Goal: Task Accomplishment & Management: Manage account settings

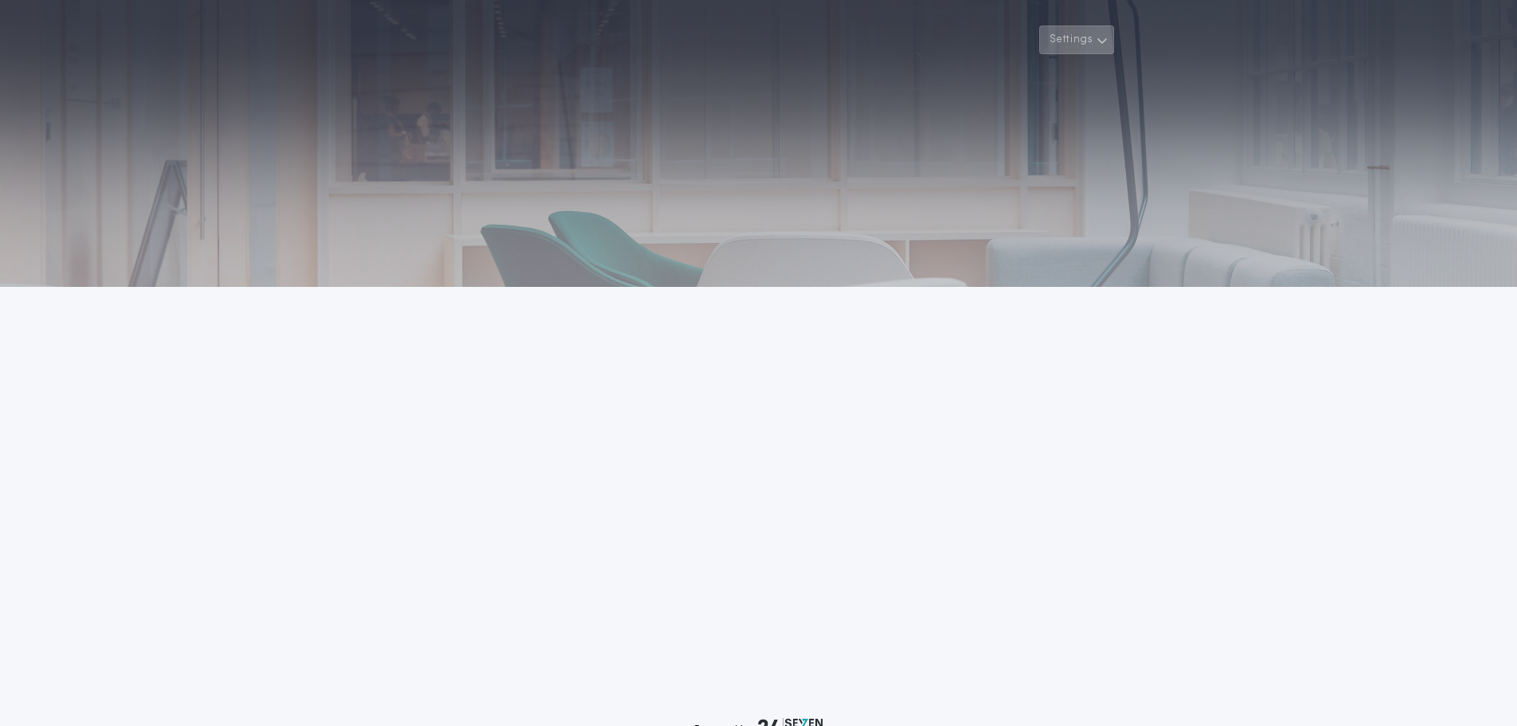
click at [1099, 40] on icon "button" at bounding box center [1103, 40] width 12 height 19
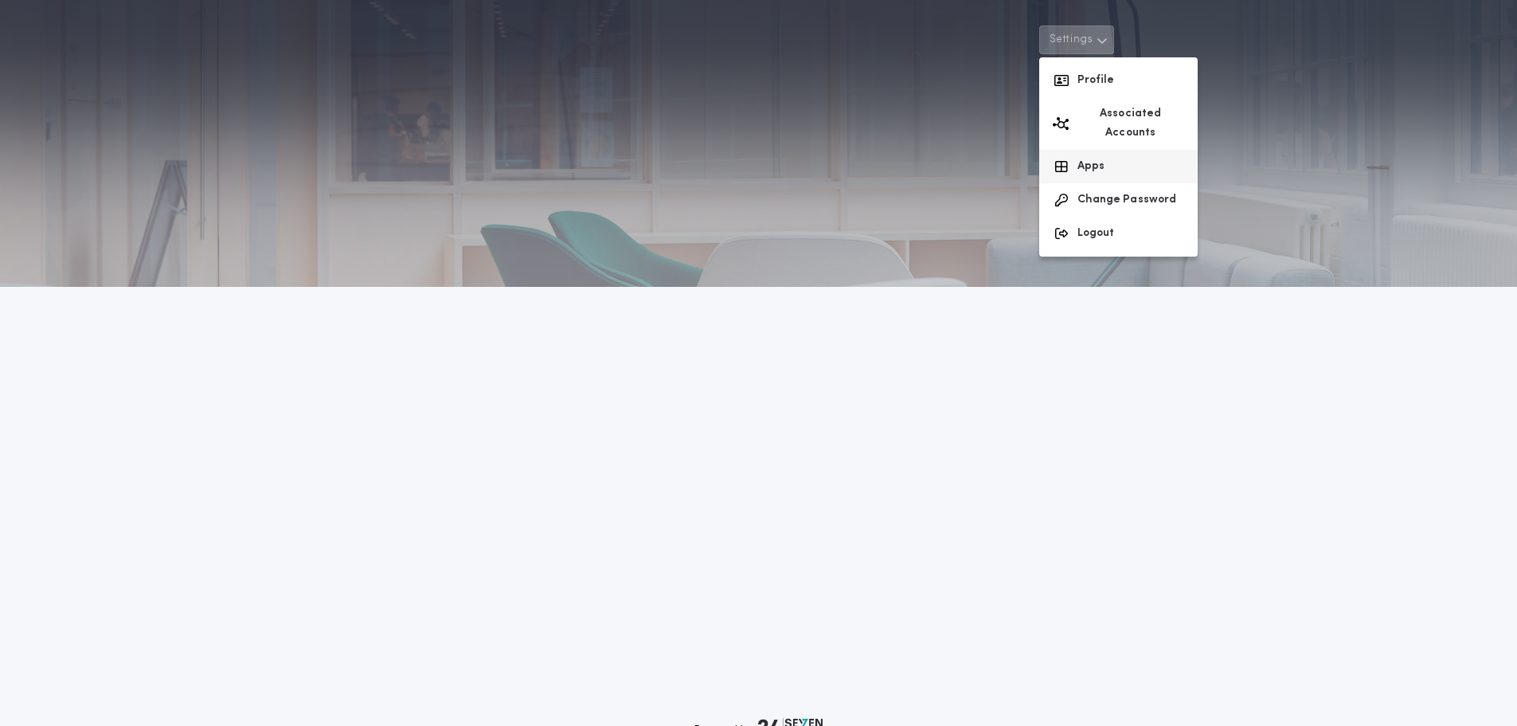
click at [1119, 150] on button "Apps" at bounding box center [1118, 166] width 158 height 33
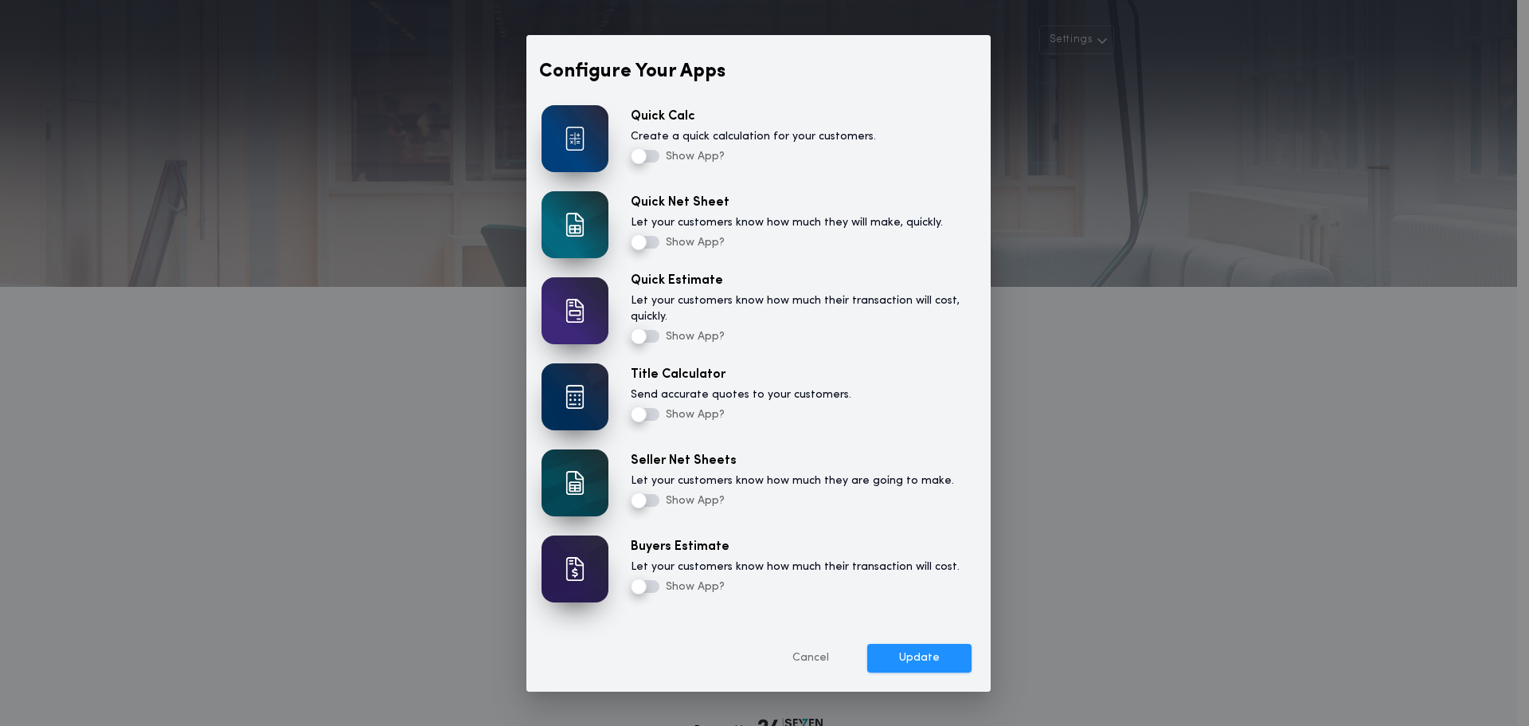
click at [589, 230] on img at bounding box center [575, 224] width 67 height 67
click at [922, 660] on button "Update" at bounding box center [919, 658] width 104 height 29
drag, startPoint x: 929, startPoint y: 64, endPoint x: 765, endPoint y: 108, distance: 170.8
click at [765, 111] on div "Configure Your Apps Quick Calc Create a quick calculation for your customers. S…" at bounding box center [758, 363] width 464 height 656
click at [819, 653] on button "Cancel" at bounding box center [814, 658] width 100 height 29
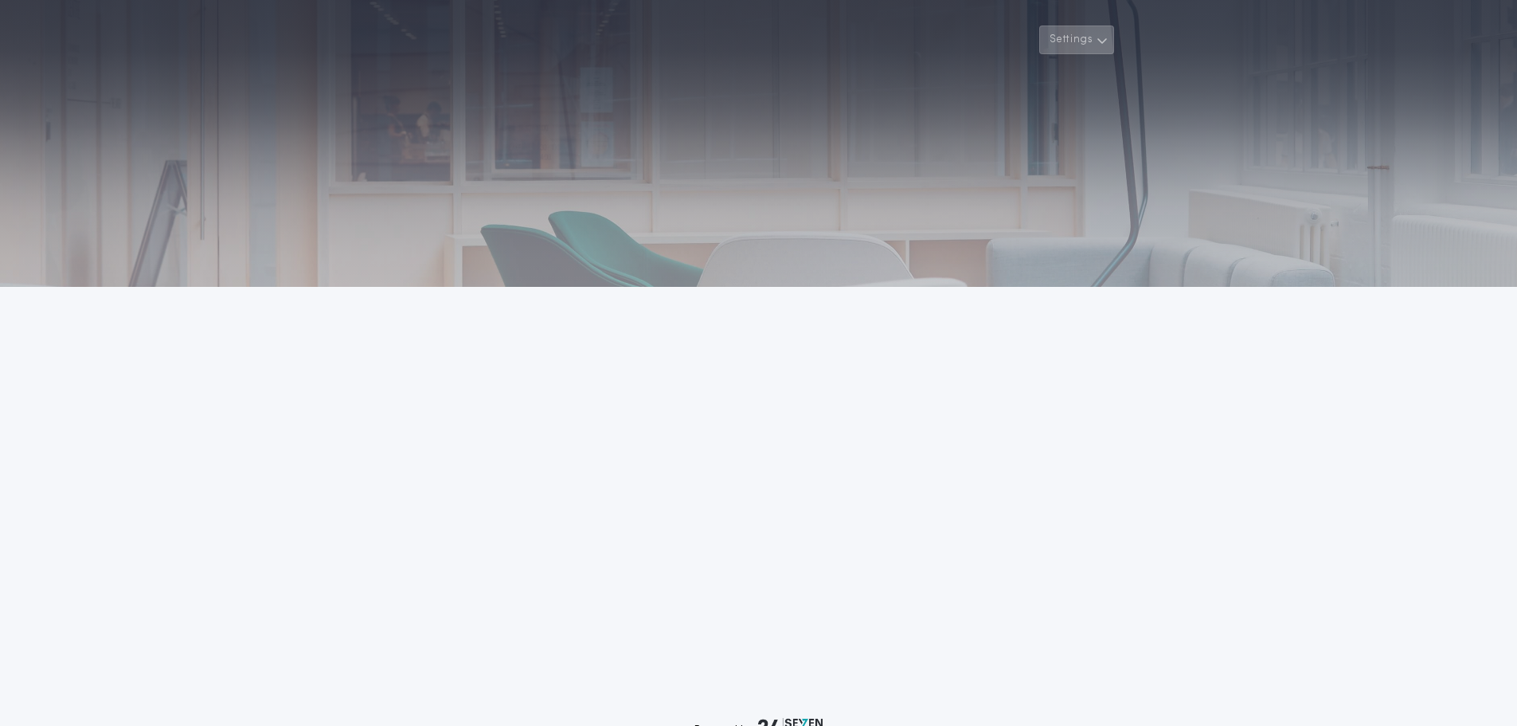
click at [1089, 43] on button "Settings" at bounding box center [1076, 39] width 75 height 29
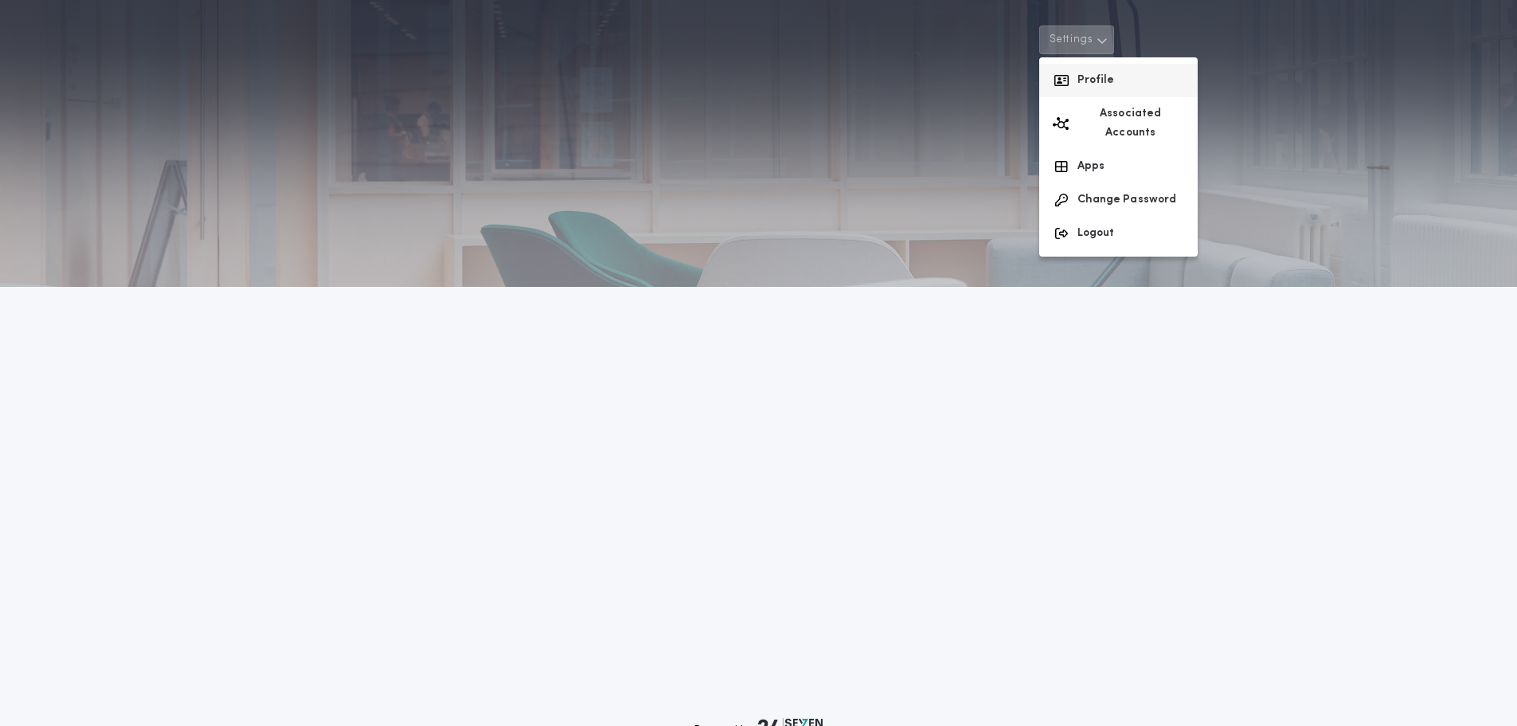
click at [1082, 83] on button "Profile" at bounding box center [1118, 80] width 158 height 33
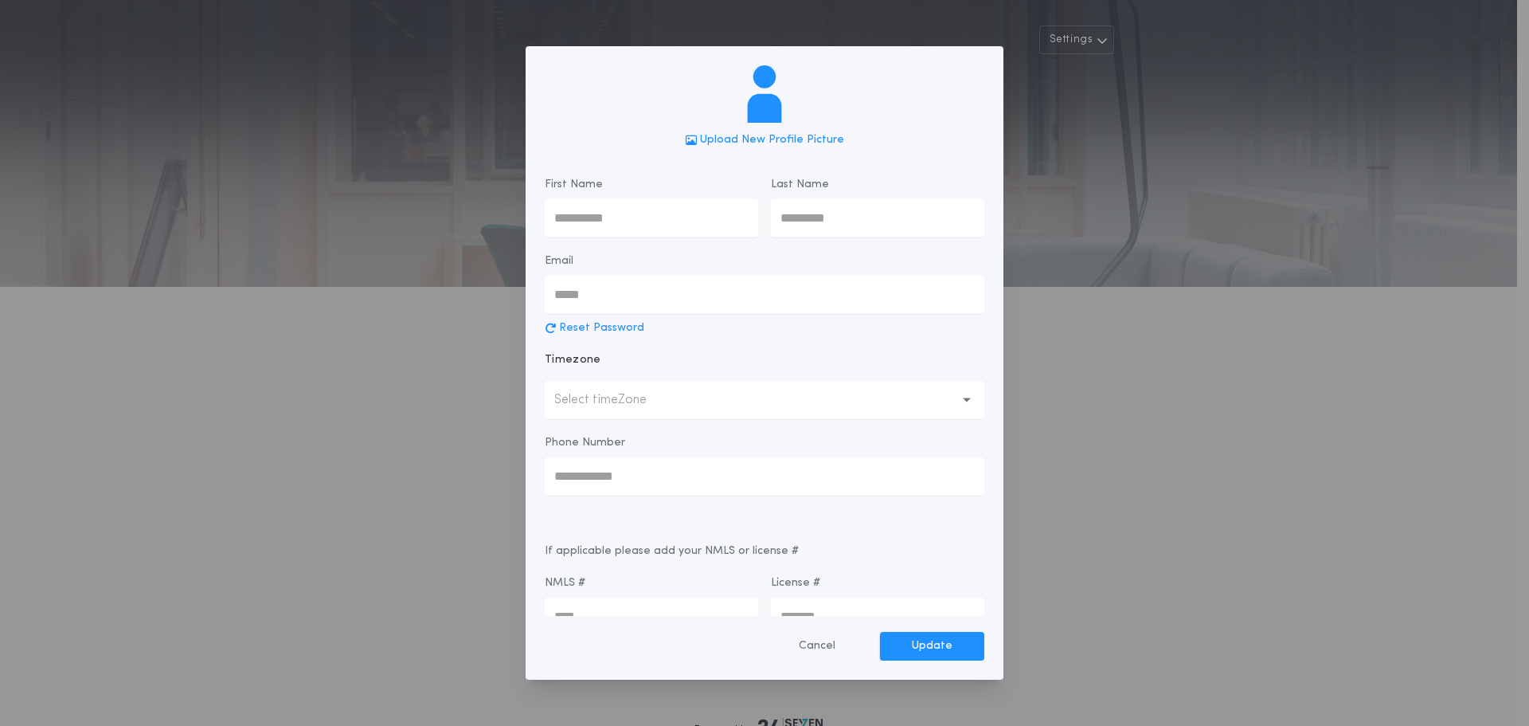
click at [608, 288] on input "email" at bounding box center [765, 295] width 440 height 38
type input "**********"
type input "*******"
type input "******"
click at [694, 483] on input "**********" at bounding box center [765, 476] width 440 height 38
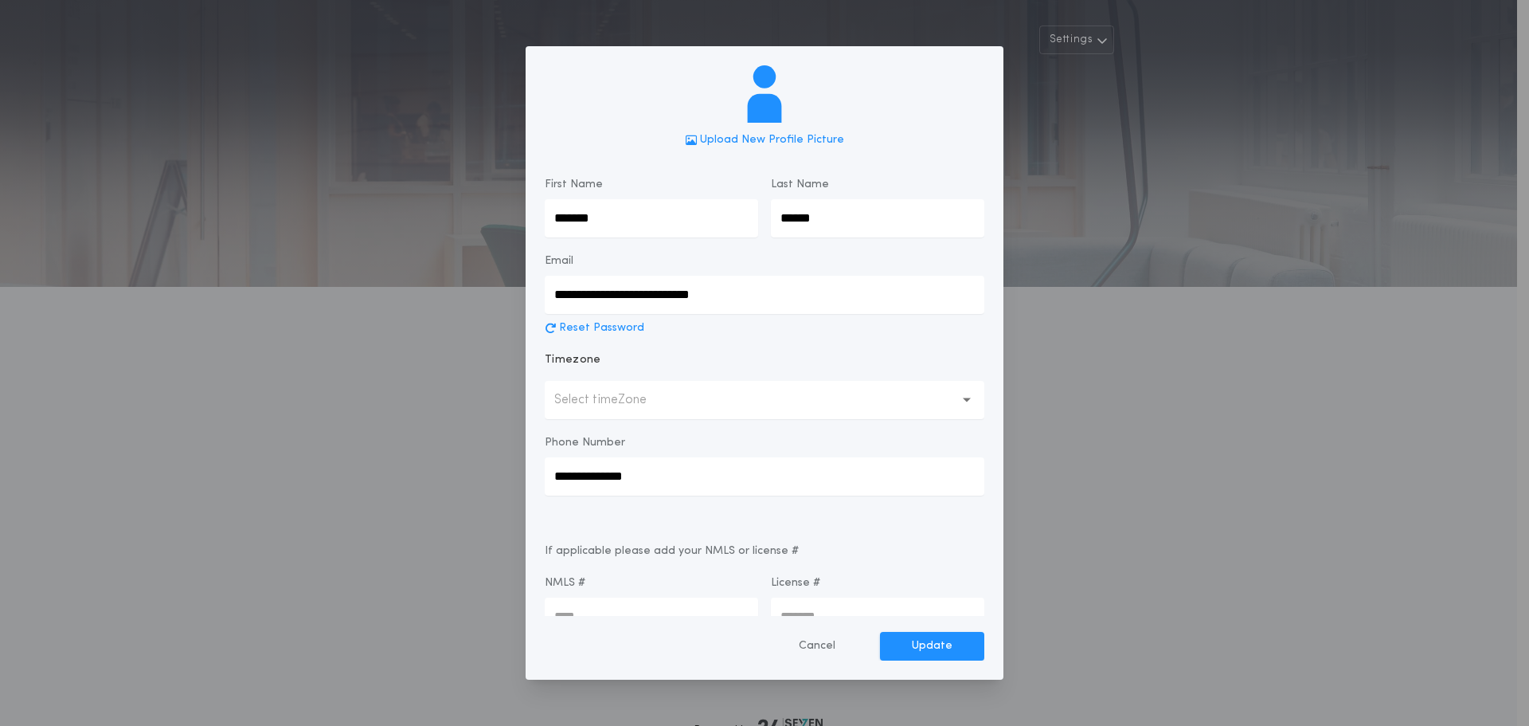
type input "**********"
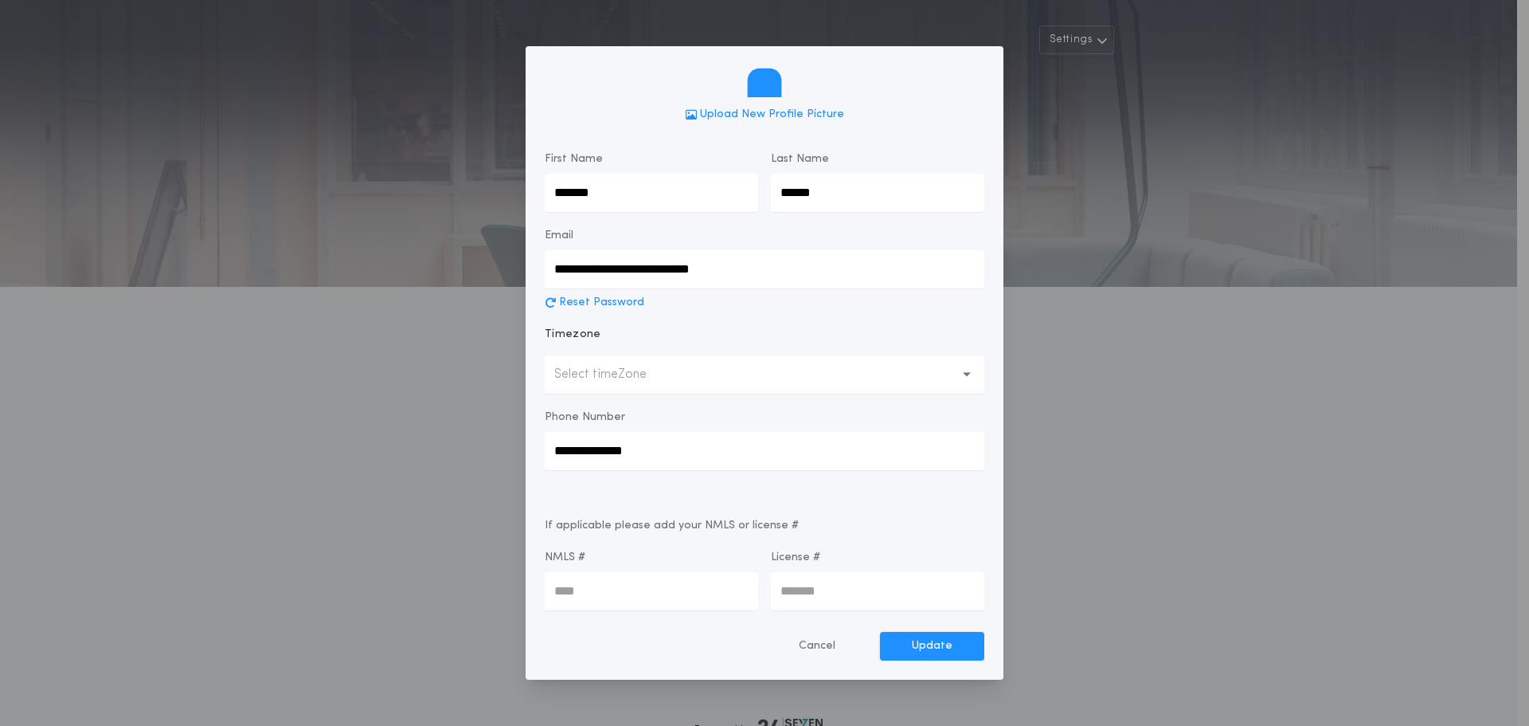
scroll to position [36, 0]
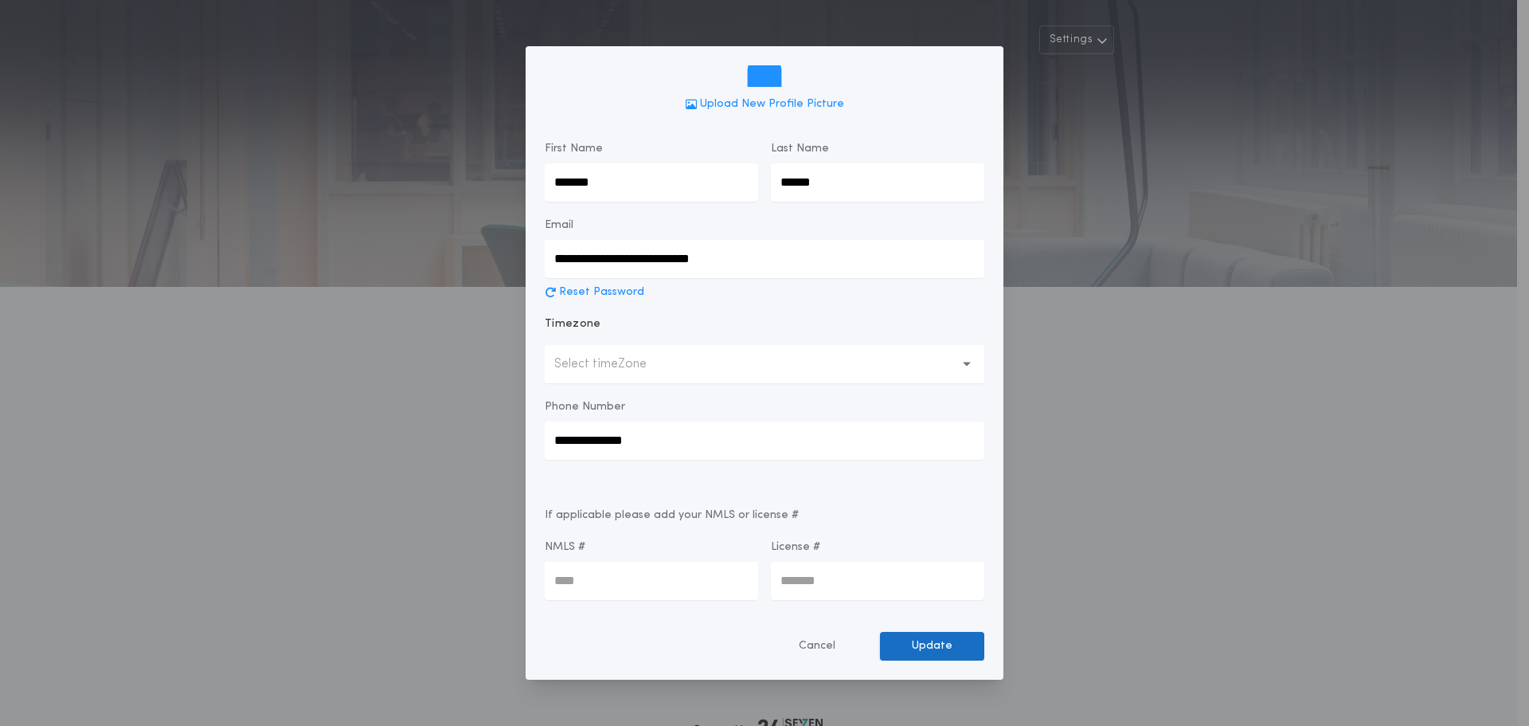
click at [944, 647] on button "Update" at bounding box center [932, 646] width 104 height 29
click at [749, 103] on p "Upload New Profile Picture" at bounding box center [772, 104] width 144 height 16
click at [810, 108] on icon at bounding box center [811, 105] width 9 height 10
click at [747, 105] on p "Upload New Profile Picture" at bounding box center [772, 104] width 144 height 16
click at [925, 642] on button "Update" at bounding box center [932, 646] width 104 height 29
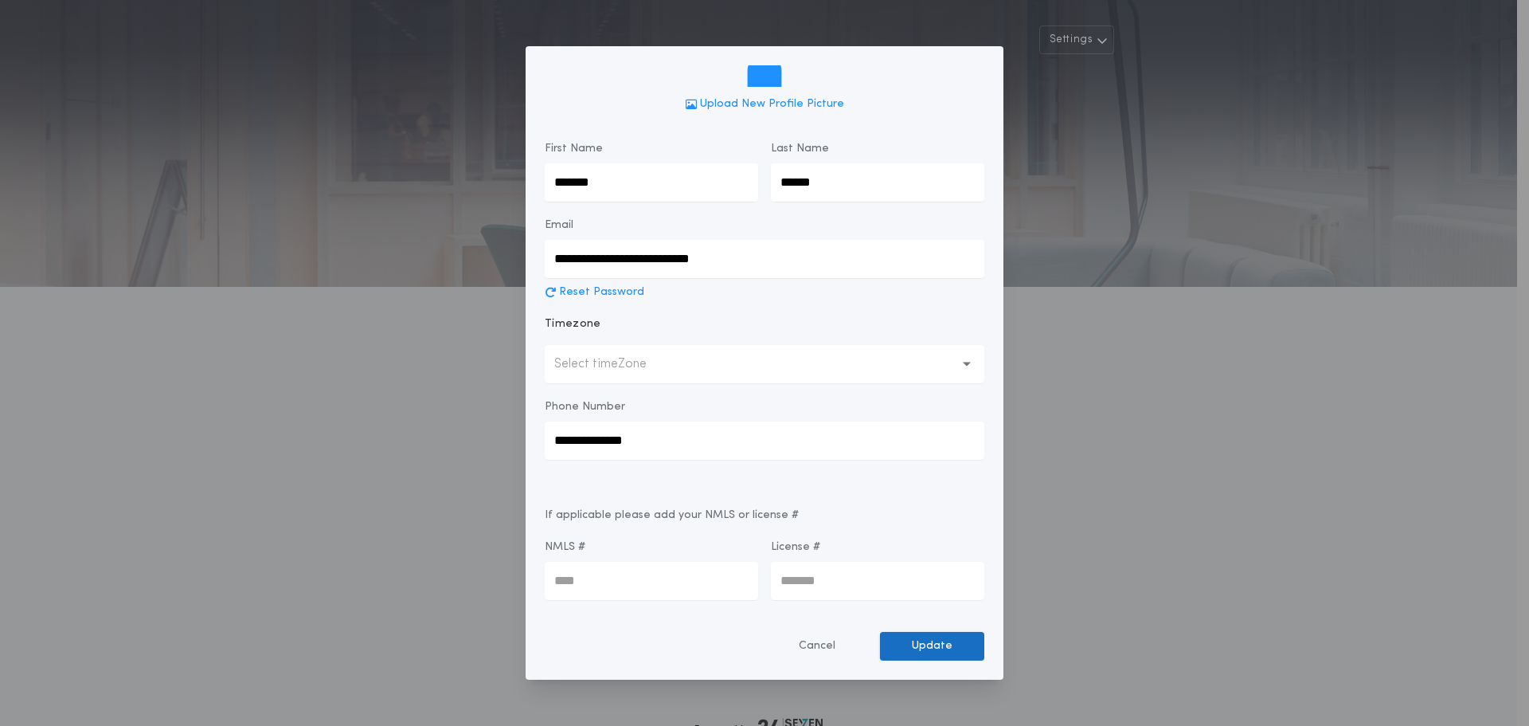
click at [947, 655] on button "Update" at bounding box center [932, 646] width 104 height 29
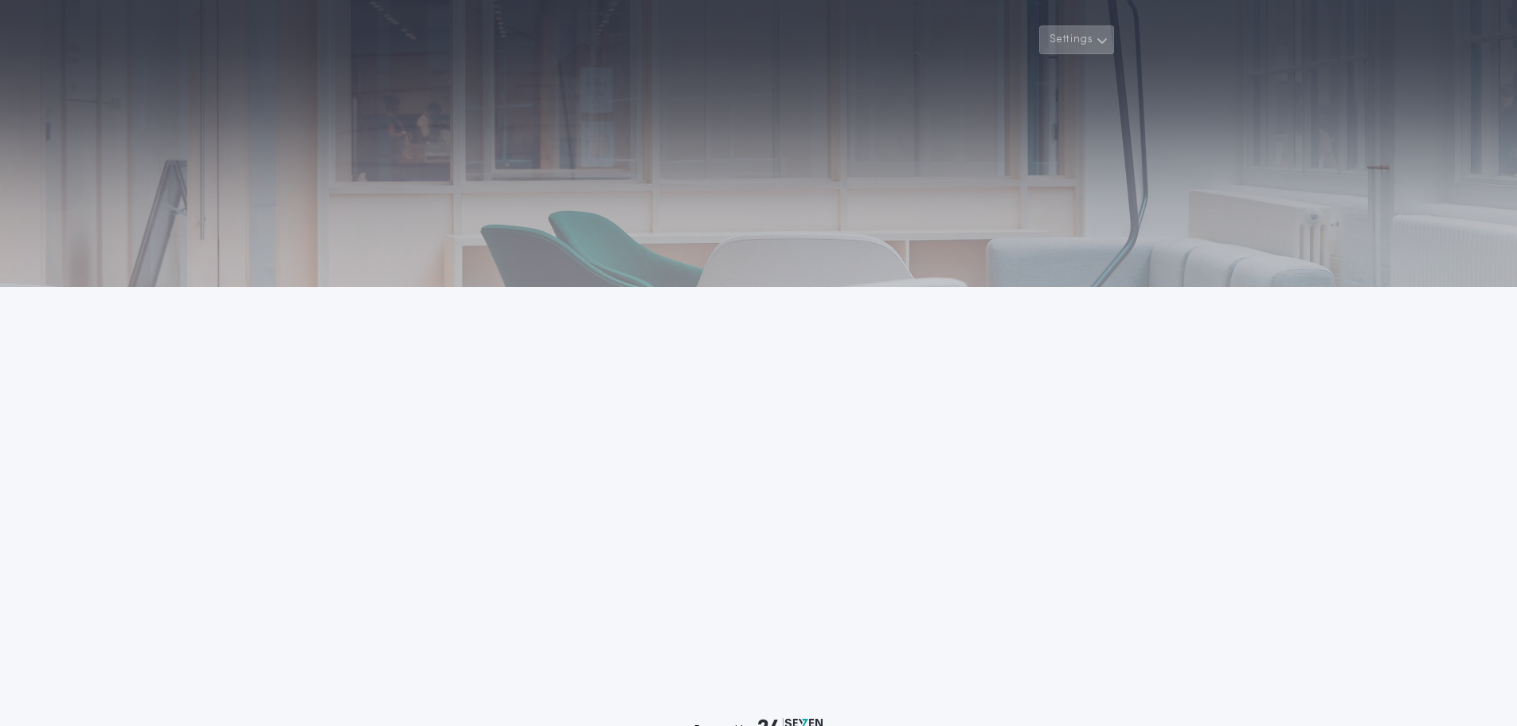
click at [1102, 39] on icon "button" at bounding box center [1103, 40] width 12 height 19
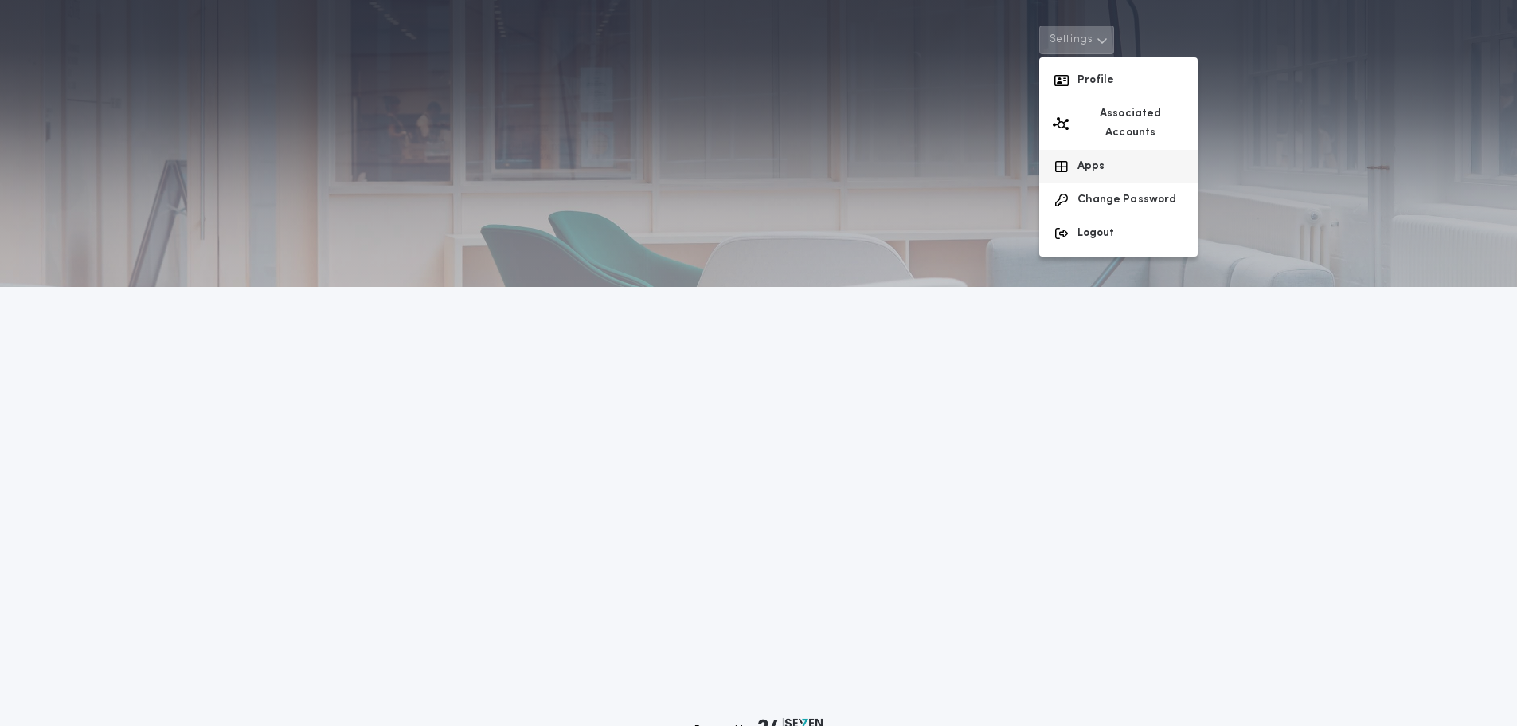
click at [1111, 150] on button "Apps" at bounding box center [1118, 166] width 158 height 33
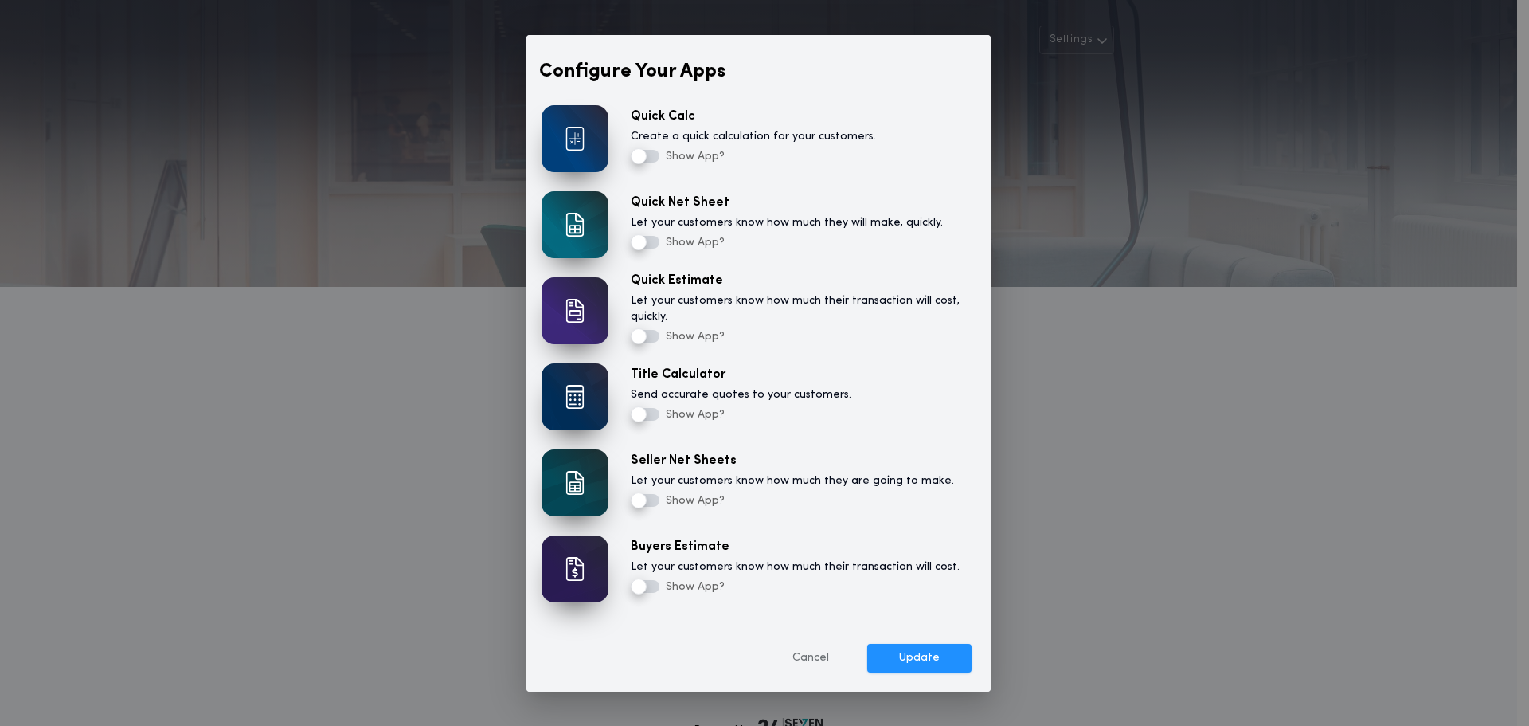
click at [566, 229] on img at bounding box center [574, 225] width 19 height 24
click at [904, 661] on button "Update" at bounding box center [919, 658] width 104 height 29
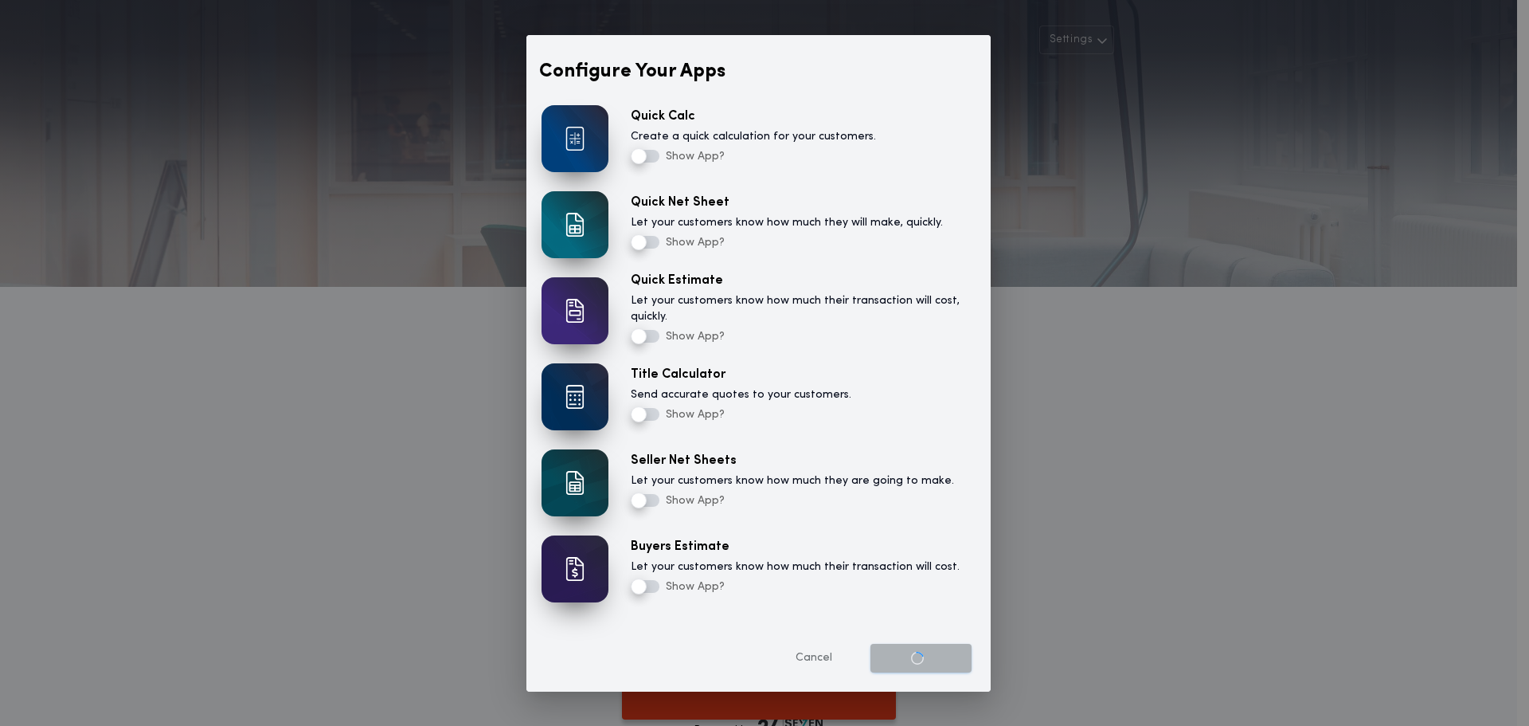
drag, startPoint x: 913, startPoint y: 69, endPoint x: 1066, endPoint y: 57, distance: 154.2
click at [1250, 85] on div "Configure Your Apps Quick Calc Create a quick calculation for your customers. S…" at bounding box center [764, 363] width 1529 height 726
drag, startPoint x: 820, startPoint y: 58, endPoint x: 477, endPoint y: 42, distance: 343.6
click at [477, 42] on div "Configure Your Apps Quick Calc Create a quick calculation for your customers. S…" at bounding box center [764, 363] width 1529 height 726
